Goal: Task Accomplishment & Management: Manage account settings

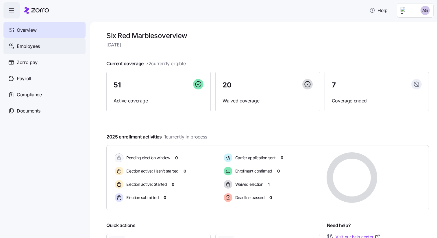
click at [33, 46] on span "Employees" at bounding box center [28, 46] width 23 height 7
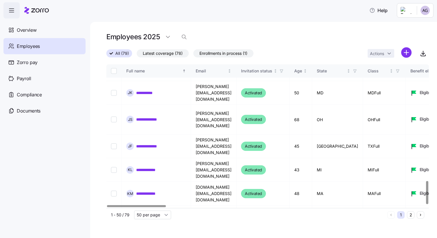
scroll to position [729, 0]
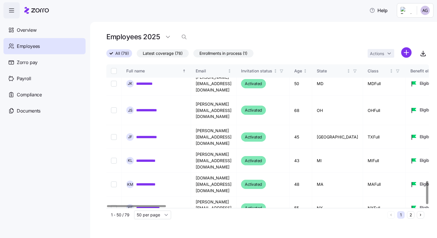
click at [409, 218] on button "2" at bounding box center [411, 216] width 8 height 8
